Goal: Complete application form

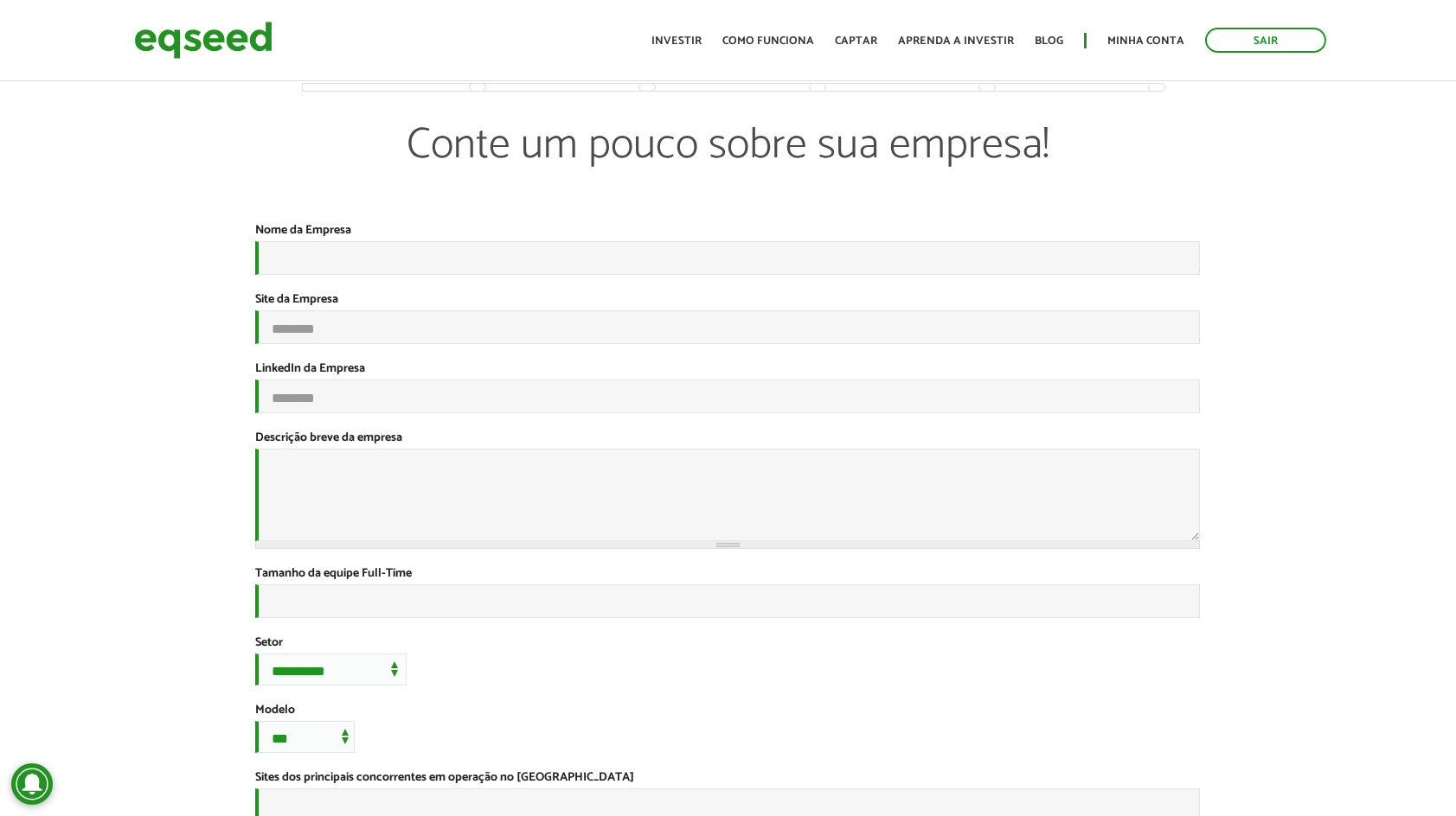
select select "*********"
select select "***"
